Goal: Task Accomplishment & Management: Use online tool/utility

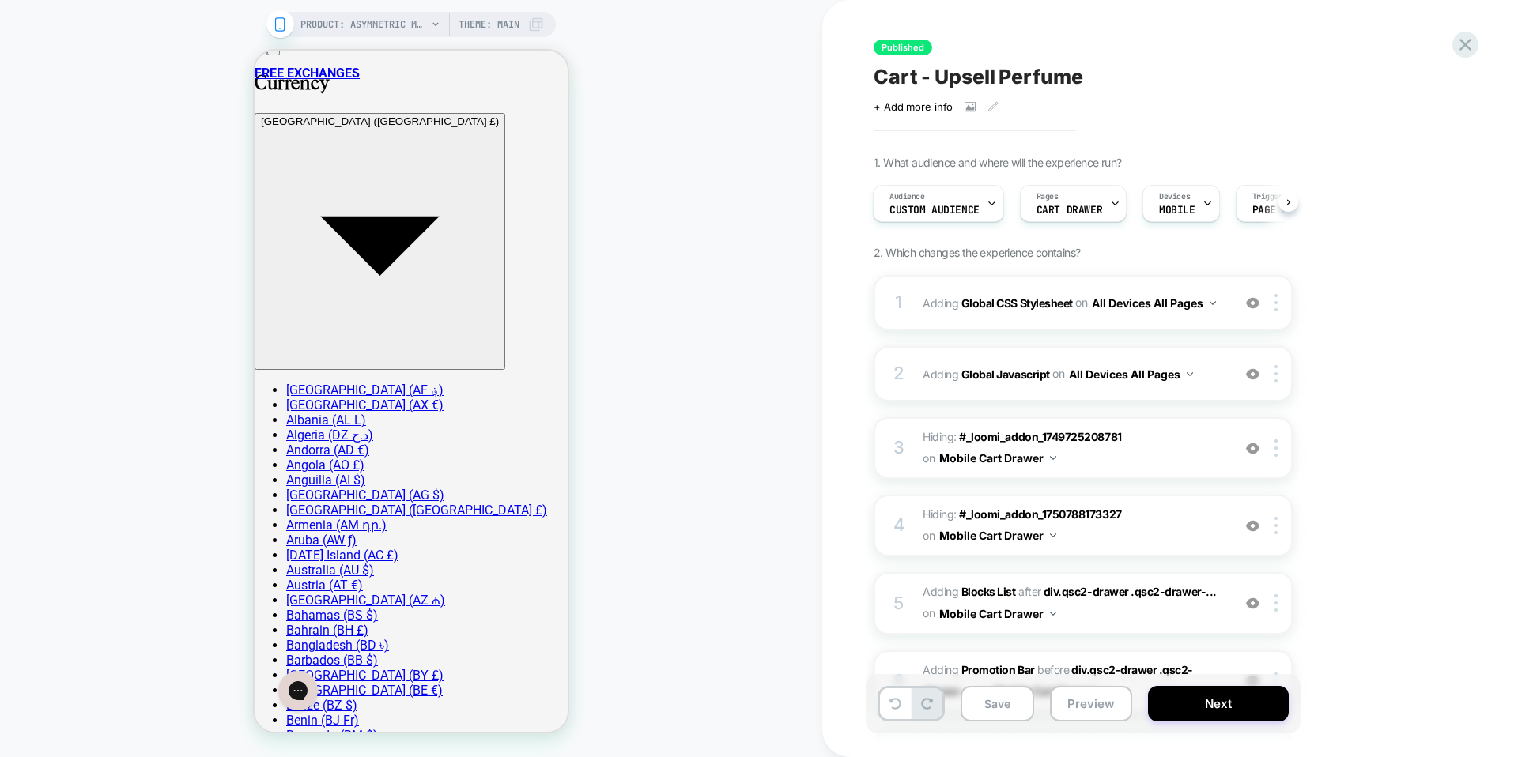
scroll to position [63, 0]
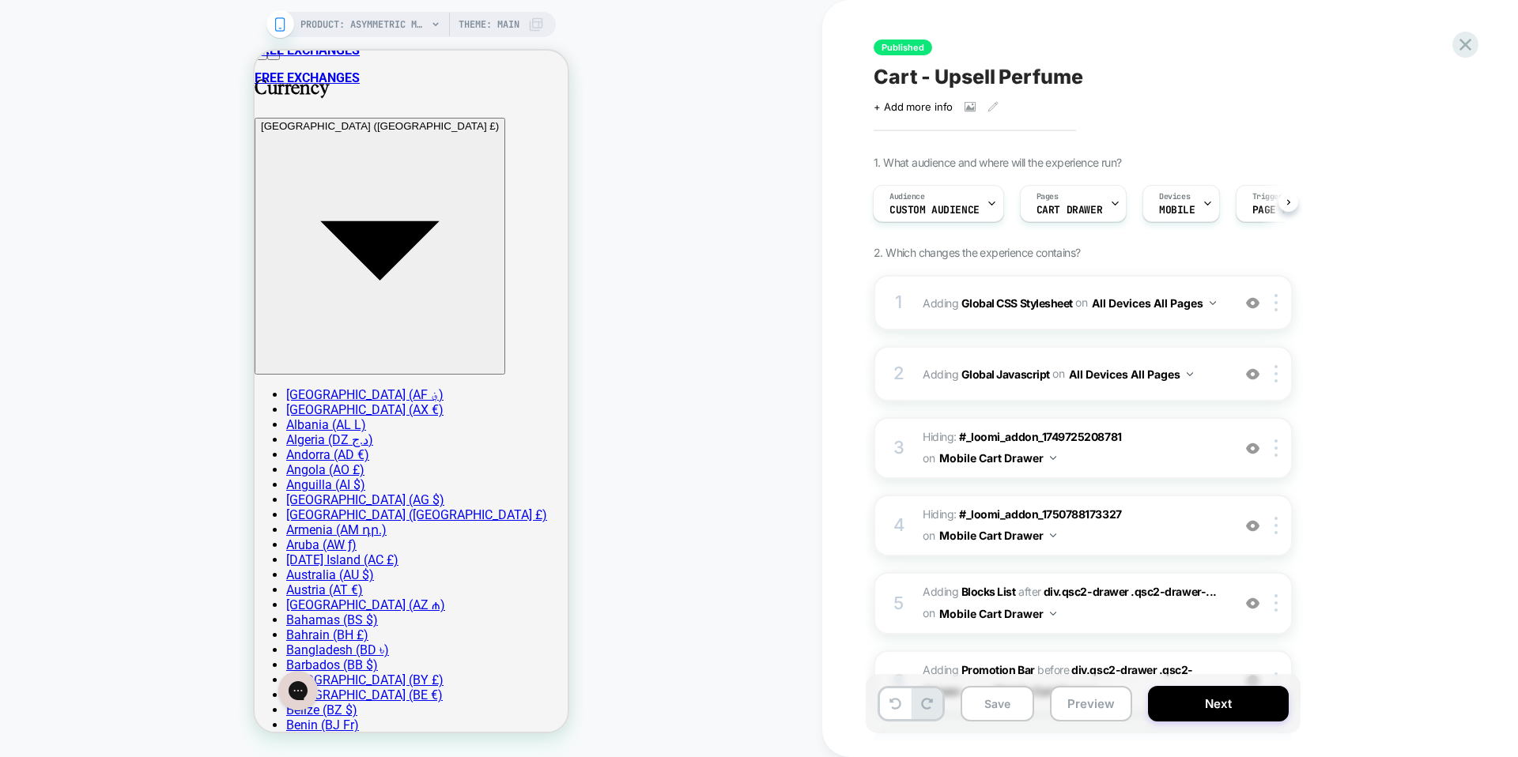
click at [1480, 29] on div "Published Cart - Upsell Perfume Click to view images Click to edit experience d…" at bounding box center [1170, 378] width 696 height 757
click at [1476, 41] on div at bounding box center [1465, 44] width 32 height 32
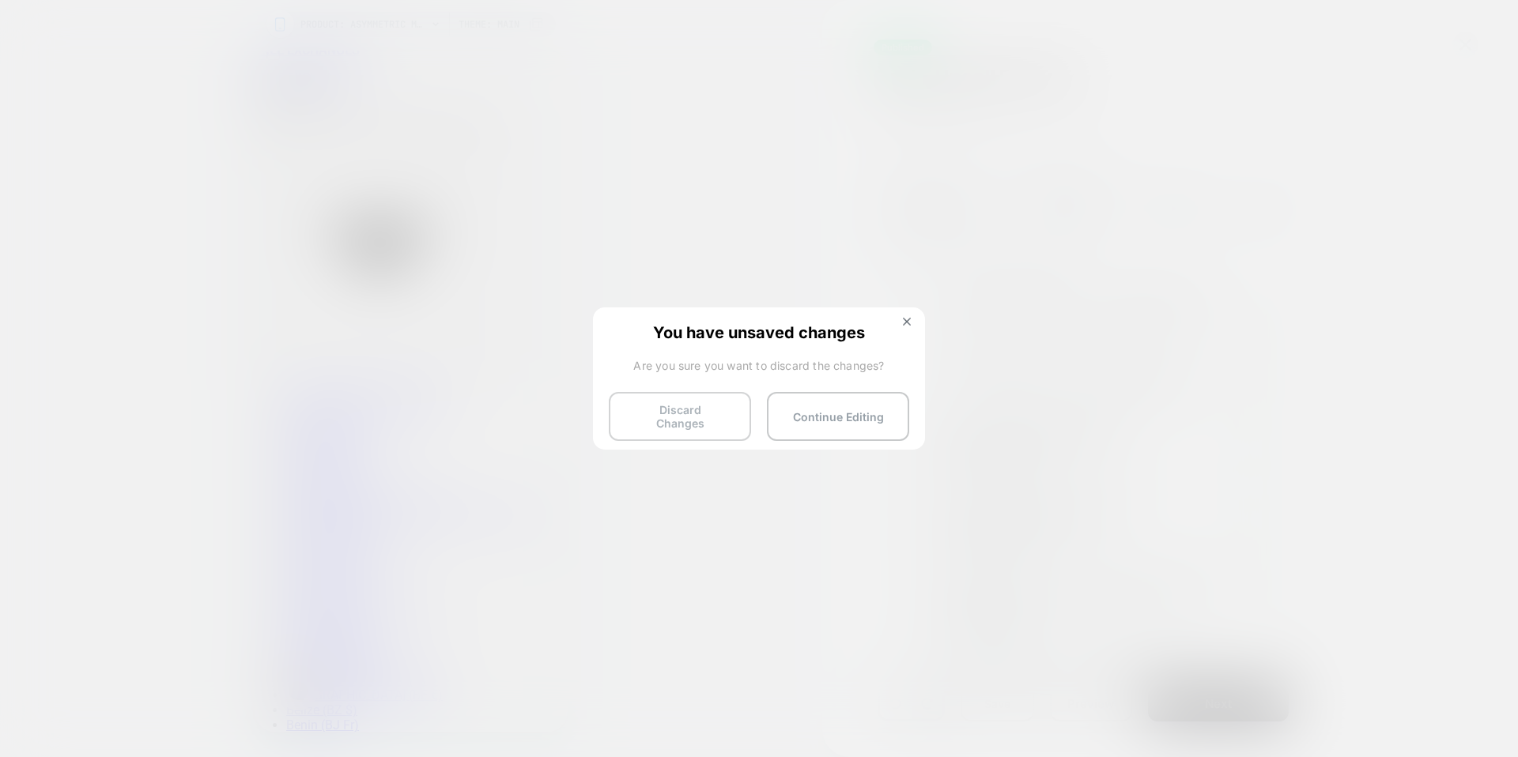
click at [708, 407] on button "Discard Changes" at bounding box center [680, 416] width 142 height 49
